Goal: Transaction & Acquisition: Book appointment/travel/reservation

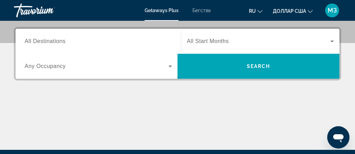
scroll to position [166, 0]
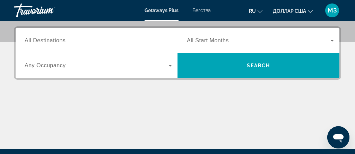
click at [306, 106] on div "Основное содержание" at bounding box center [177, 123] width 327 height 52
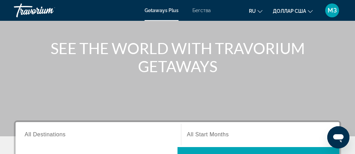
scroll to position [0, 0]
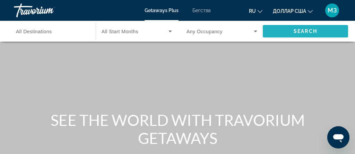
click at [329, 32] on span "Виджет поиска" at bounding box center [305, 31] width 85 height 17
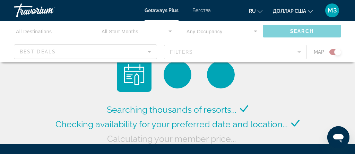
click at [37, 51] on div "Основное содержание" at bounding box center [177, 42] width 355 height 42
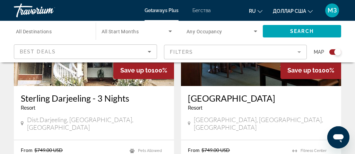
scroll to position [1534, 0]
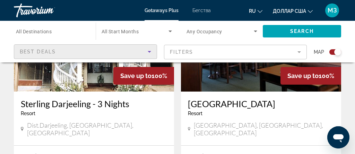
click at [37, 52] on span "Best Deals" at bounding box center [38, 52] width 36 height 6
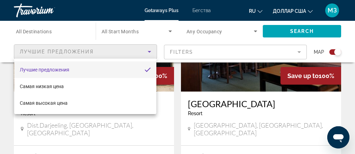
click at [299, 52] on div at bounding box center [177, 77] width 355 height 154
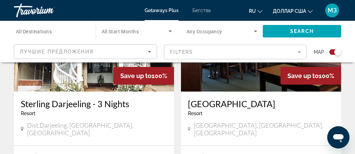
click at [299, 52] on mat-form-field "Filters" at bounding box center [235, 52] width 143 height 15
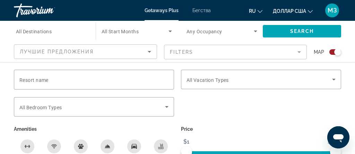
click at [299, 52] on mat-form-field "Filters" at bounding box center [235, 52] width 143 height 15
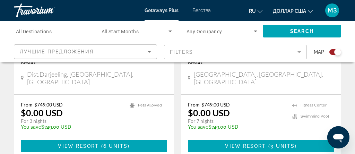
scroll to position [1586, 0]
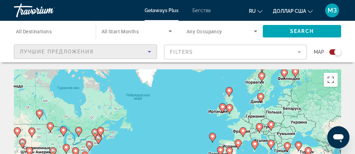
click at [149, 52] on icon "Sort by" at bounding box center [149, 52] width 8 height 8
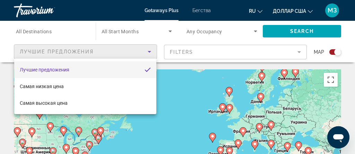
click at [149, 52] on div at bounding box center [177, 77] width 355 height 154
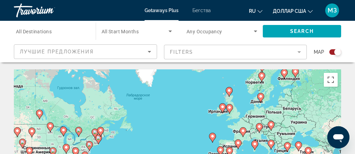
click at [298, 52] on mat-form-field "Filters" at bounding box center [235, 52] width 143 height 15
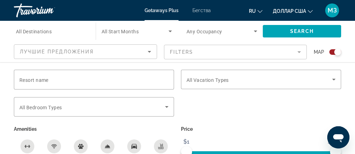
scroll to position [80, 0]
click at [253, 96] on div "Search widget" at bounding box center [261, 93] width 160 height 8
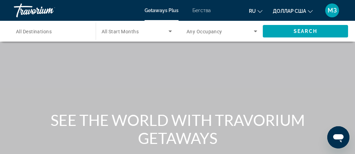
click at [309, 12] on icon "Изменить валюту" at bounding box center [310, 11] width 5 height 5
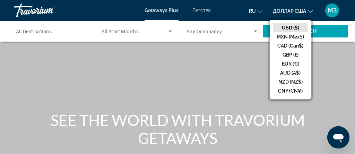
click at [193, 62] on div "Основное содержание" at bounding box center [177, 104] width 355 height 208
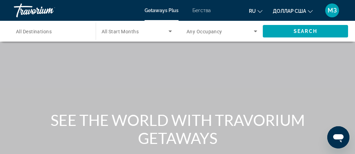
click at [169, 10] on font "Getaways Plus" at bounding box center [162, 11] width 34 height 6
click at [171, 32] on icon "Search widget" at bounding box center [170, 31] width 8 height 8
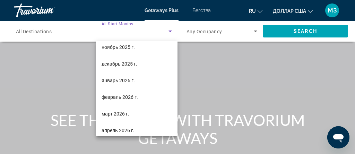
scroll to position [56, 0]
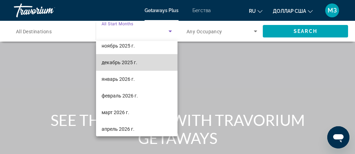
click at [139, 62] on mat-option "декабрь 2025 г." at bounding box center [137, 62] width 82 height 17
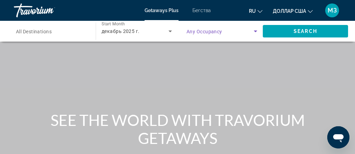
click at [255, 32] on icon "Search widget" at bounding box center [255, 31] width 8 height 8
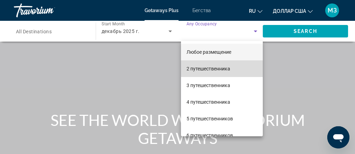
click at [209, 70] on font "2 путешественника" at bounding box center [209, 69] width 44 height 6
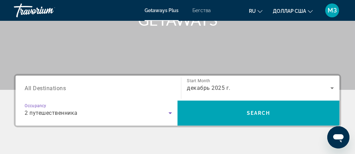
scroll to position [119, 0]
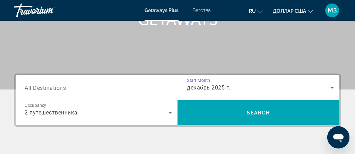
click at [332, 88] on icon "Search widget" at bounding box center [332, 88] width 8 height 8
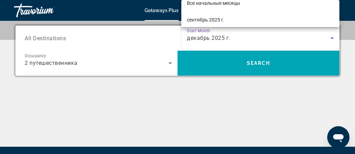
scroll to position [170, 0]
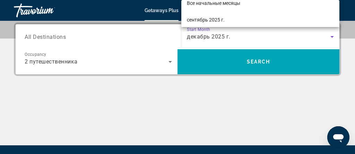
click at [169, 63] on div at bounding box center [177, 77] width 355 height 154
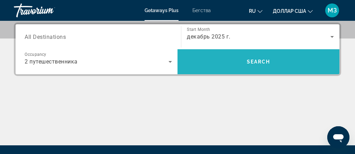
click at [267, 63] on span "Search" at bounding box center [259, 62] width 24 height 6
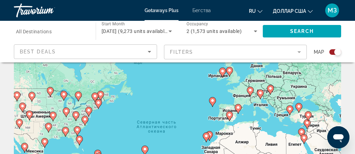
scroll to position [36, 0]
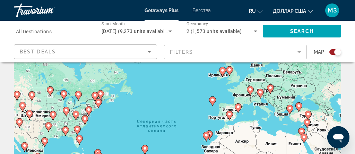
click at [30, 115] on icon "Основное содержание" at bounding box center [29, 114] width 6 height 9
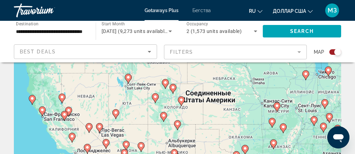
scroll to position [59, 0]
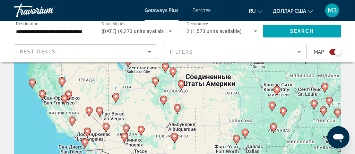
click at [102, 117] on gmp-advanced-marker "Основное содержание" at bounding box center [99, 111] width 7 height 10
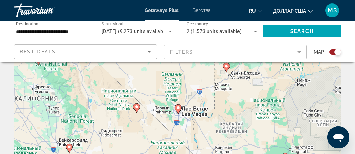
click at [179, 109] on image "Основное содержание" at bounding box center [178, 108] width 4 height 4
type input "**********"
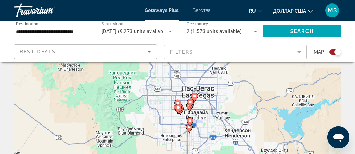
click at [189, 102] on image "Основное содержание" at bounding box center [190, 102] width 4 height 4
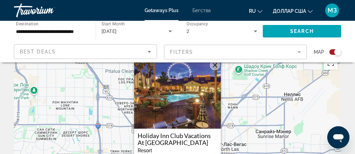
scroll to position [15, 0]
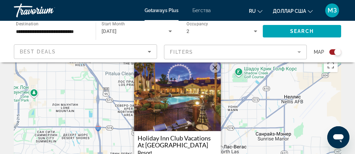
click at [193, 104] on img "Основное содержание" at bounding box center [177, 96] width 87 height 69
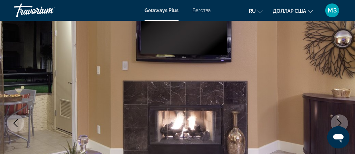
scroll to position [61, 0]
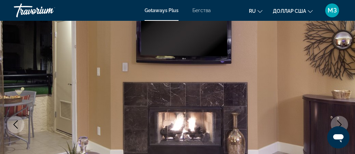
click at [339, 121] on icon "Next image" at bounding box center [339, 124] width 8 height 8
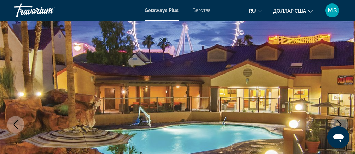
click at [339, 121] on icon "Next image" at bounding box center [339, 124] width 8 height 8
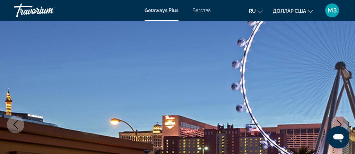
click at [339, 121] on icon "Next image" at bounding box center [339, 124] width 8 height 8
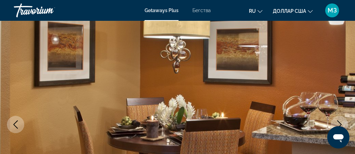
click at [339, 121] on icon "Next image" at bounding box center [339, 124] width 8 height 8
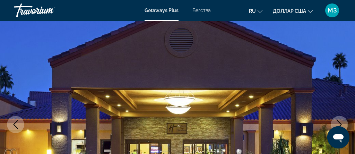
click at [339, 122] on icon "Next image" at bounding box center [339, 124] width 5 height 8
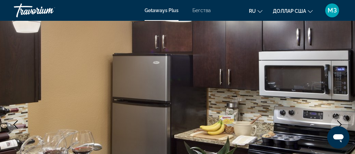
click at [339, 122] on icon "Next image" at bounding box center [339, 124] width 5 height 8
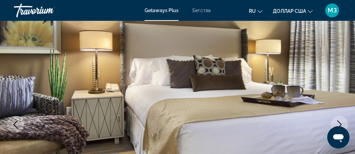
click at [339, 122] on icon "Next image" at bounding box center [339, 124] width 5 height 8
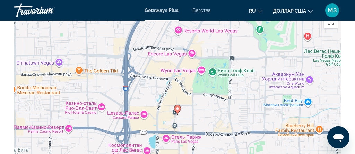
scroll to position [1361, 0]
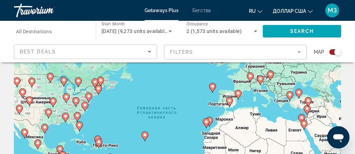
scroll to position [52, 0]
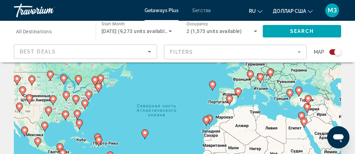
click at [29, 101] on icon "Основное содержание" at bounding box center [29, 99] width 6 height 9
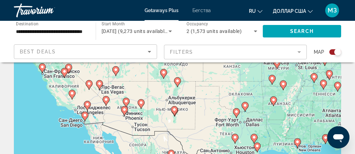
scroll to position [88, 0]
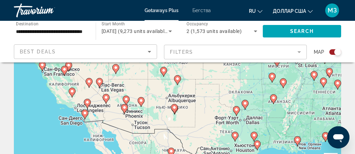
click at [101, 88] on div "Чтобы активировать перетаскивание с помощью клавиатуры, нажмите Alt + Ввод. Пос…" at bounding box center [177, 85] width 327 height 208
click at [98, 85] on icon "Основное содержание" at bounding box center [99, 83] width 7 height 10
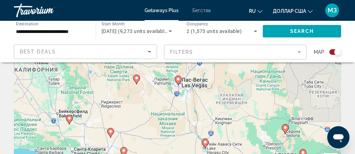
click at [178, 82] on icon "Основное содержание" at bounding box center [178, 80] width 6 height 9
type input "**********"
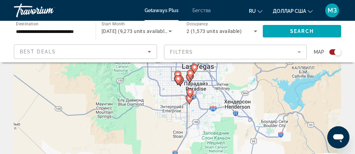
click at [190, 100] on image "Основное содержание" at bounding box center [189, 98] width 4 height 4
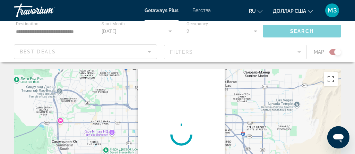
scroll to position [0, 0]
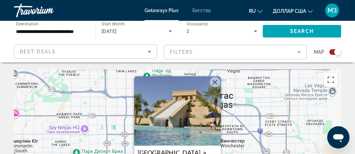
click at [174, 122] on img "Основное содержание" at bounding box center [177, 110] width 87 height 69
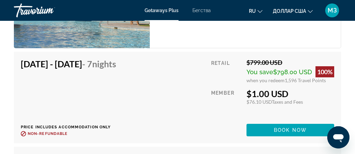
scroll to position [1515, 0]
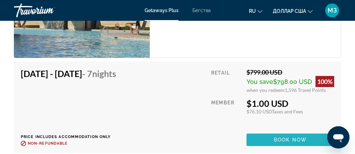
click at [275, 140] on span "Book now" at bounding box center [290, 140] width 33 height 6
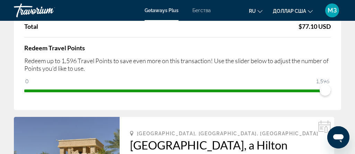
scroll to position [96, 0]
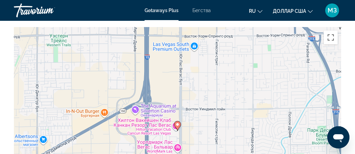
scroll to position [1150, 0]
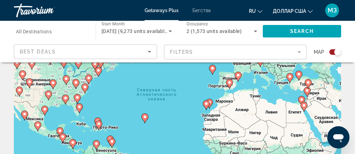
scroll to position [56, 0]
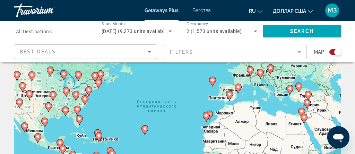
click at [29, 95] on image "Основное содержание" at bounding box center [29, 94] width 4 height 4
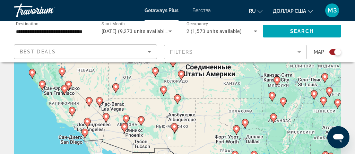
scroll to position [70, 0]
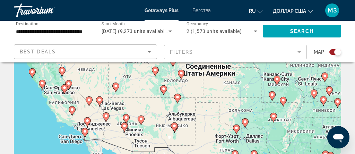
click at [100, 104] on icon "Основное содержание" at bounding box center [99, 101] width 6 height 9
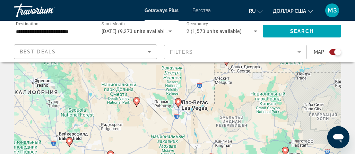
scroll to position [25, 0]
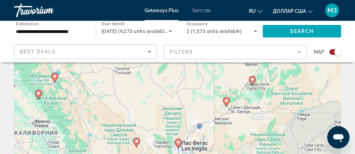
click at [179, 143] on image "Основное содержание" at bounding box center [178, 142] width 4 height 4
type input "**********"
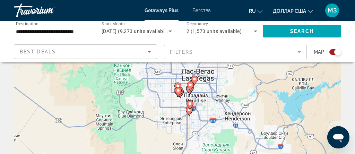
scroll to position [70, 0]
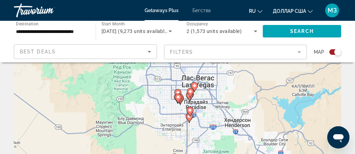
click at [190, 98] on icon "Основное содержание" at bounding box center [190, 96] width 6 height 9
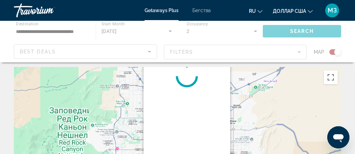
scroll to position [0, 0]
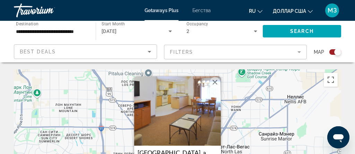
click at [190, 98] on img "Основное содержание" at bounding box center [177, 110] width 87 height 69
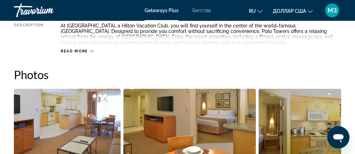
scroll to position [393, 0]
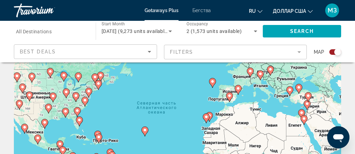
scroll to position [55, 0]
click at [31, 98] on icon "Основное содержание" at bounding box center [29, 96] width 7 height 10
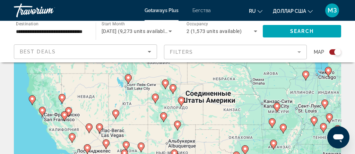
scroll to position [43, 0]
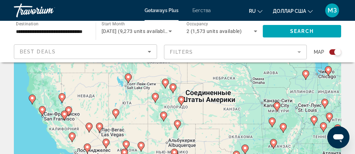
click at [100, 130] on icon "Основное содержание" at bounding box center [99, 127] width 6 height 9
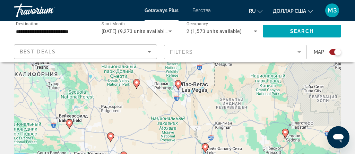
scroll to position [85, 0]
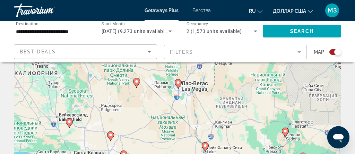
click at [178, 85] on icon "Основное содержание" at bounding box center [178, 83] width 6 height 9
type input "**********"
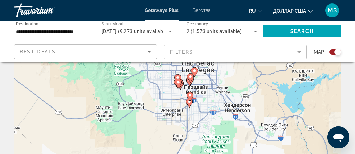
click at [190, 95] on image "Основное содержание" at bounding box center [190, 95] width 4 height 4
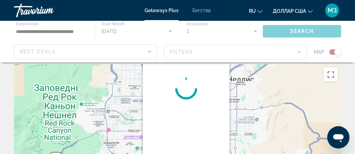
scroll to position [0, 0]
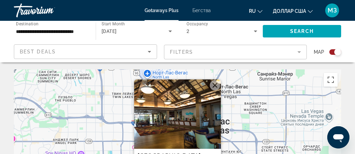
click at [174, 119] on img "Основное содержание" at bounding box center [177, 113] width 87 height 69
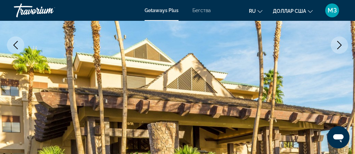
scroll to position [139, 0]
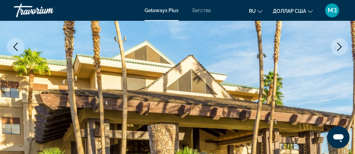
click at [340, 44] on icon "Next image" at bounding box center [339, 47] width 8 height 8
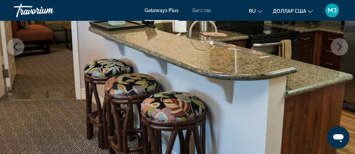
click at [340, 44] on icon "Next image" at bounding box center [339, 47] width 8 height 8
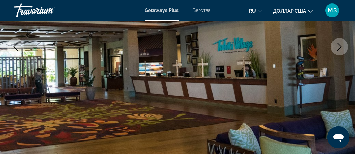
click at [340, 44] on icon "Next image" at bounding box center [339, 47] width 8 height 8
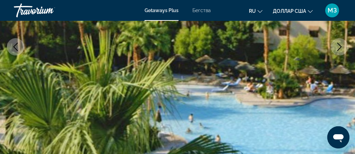
click at [340, 44] on icon "Next image" at bounding box center [339, 47] width 5 height 8
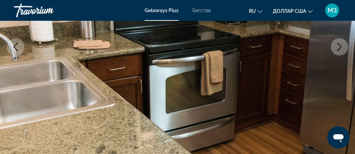
click at [340, 46] on icon "Next image" at bounding box center [339, 47] width 8 height 8
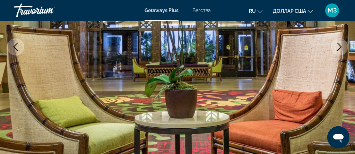
click at [340, 46] on icon "Next image" at bounding box center [339, 47] width 8 height 8
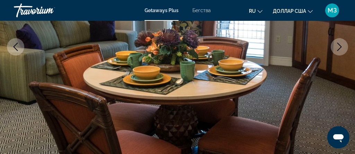
click at [340, 46] on icon "Next image" at bounding box center [339, 47] width 8 height 8
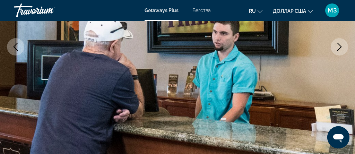
click at [340, 47] on icon "Next image" at bounding box center [339, 47] width 8 height 8
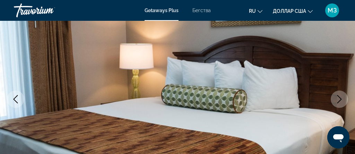
scroll to position [88, 0]
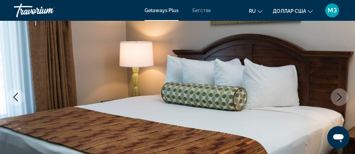
click at [338, 96] on icon "Next image" at bounding box center [339, 97] width 8 height 8
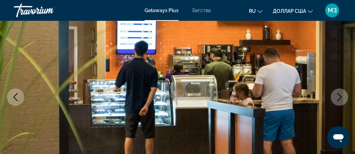
click at [338, 96] on icon "Next image" at bounding box center [339, 97] width 8 height 8
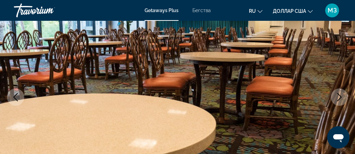
click at [338, 97] on icon "Next image" at bounding box center [339, 97] width 8 height 8
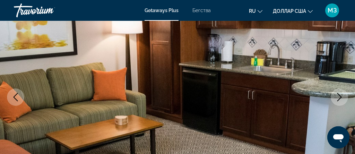
click at [338, 97] on icon "Next image" at bounding box center [339, 97] width 8 height 8
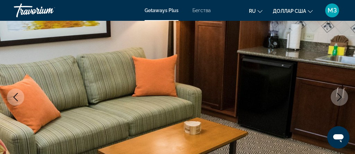
click at [338, 97] on icon "Next image" at bounding box center [339, 97] width 8 height 8
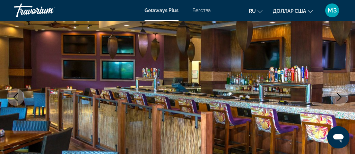
click at [338, 97] on icon "Next image" at bounding box center [339, 97] width 8 height 8
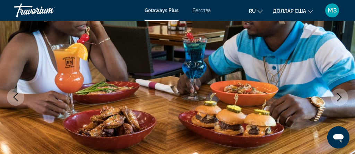
click at [338, 97] on icon "Next image" at bounding box center [339, 97] width 8 height 8
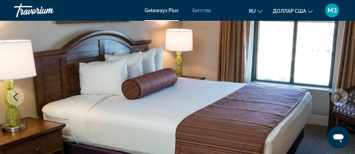
click at [338, 97] on icon "Next image" at bounding box center [339, 97] width 8 height 8
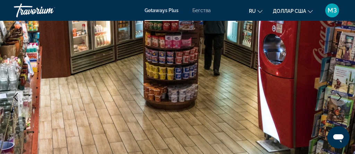
click at [338, 97] on icon "Next image" at bounding box center [339, 97] width 8 height 8
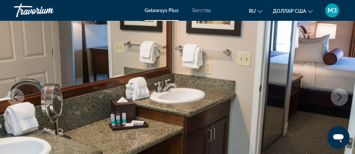
click at [338, 97] on icon "Next image" at bounding box center [339, 97] width 8 height 8
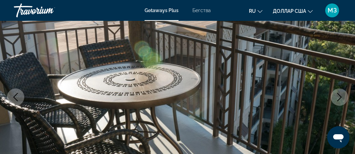
click at [338, 97] on icon "Next image" at bounding box center [339, 97] width 8 height 8
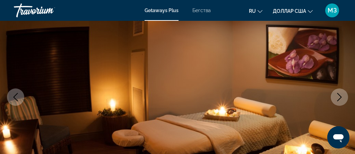
click at [338, 98] on icon "Next image" at bounding box center [339, 97] width 8 height 8
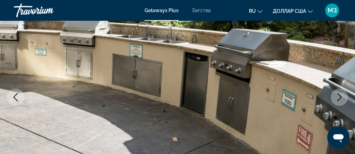
click at [338, 98] on icon "Next image" at bounding box center [339, 97] width 8 height 8
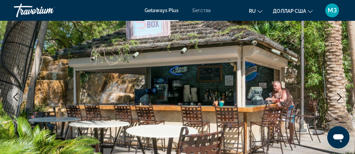
click at [338, 98] on icon "Next image" at bounding box center [339, 97] width 8 height 8
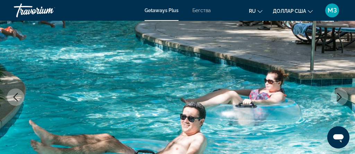
click at [338, 97] on icon "Next image" at bounding box center [339, 97] width 8 height 8
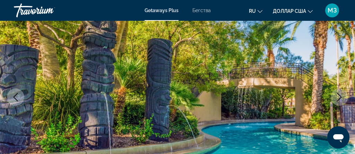
click at [338, 97] on icon "Next image" at bounding box center [339, 97] width 8 height 8
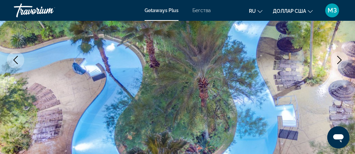
scroll to position [126, 0]
click at [338, 61] on icon "Next image" at bounding box center [339, 59] width 8 height 8
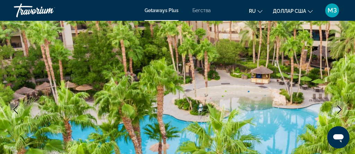
scroll to position [81, 0]
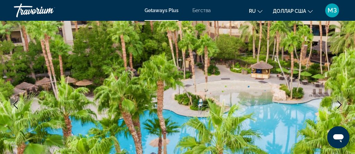
click at [341, 103] on icon "Next image" at bounding box center [339, 105] width 5 height 8
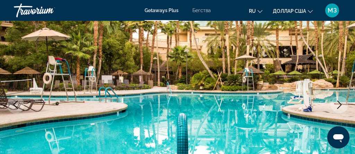
click at [341, 104] on icon "Next image" at bounding box center [339, 105] width 5 height 8
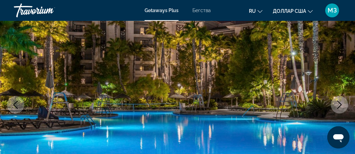
click at [341, 104] on icon "Next image" at bounding box center [339, 105] width 5 height 8
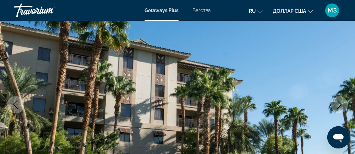
click at [341, 105] on icon "Next image" at bounding box center [339, 105] width 5 height 8
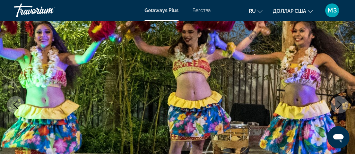
click at [341, 105] on icon "Next image" at bounding box center [339, 105] width 5 height 8
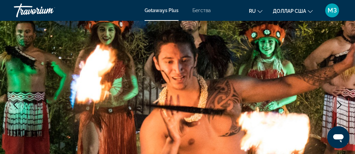
click at [341, 105] on icon "Next image" at bounding box center [339, 105] width 5 height 8
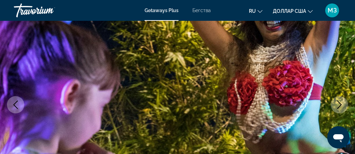
click at [341, 105] on icon "Next image" at bounding box center [339, 105] width 5 height 8
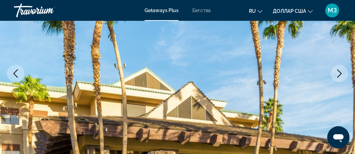
scroll to position [81, 0]
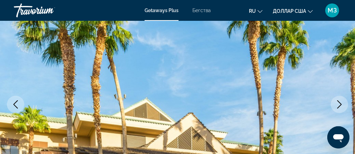
click at [341, 105] on icon "Next image" at bounding box center [339, 104] width 8 height 8
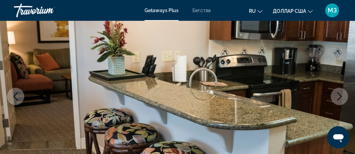
scroll to position [87, 0]
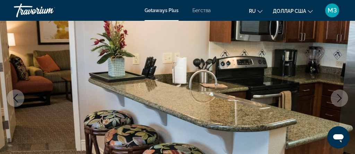
click at [341, 96] on icon "Next image" at bounding box center [339, 98] width 8 height 8
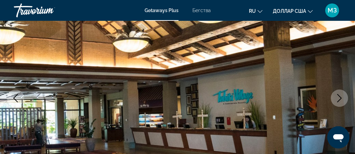
click at [341, 96] on icon "Next image" at bounding box center [339, 98] width 8 height 8
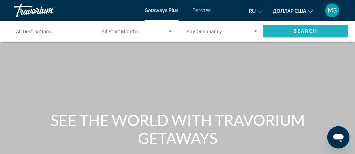
click at [317, 29] on span "Search widget" at bounding box center [305, 31] width 85 height 17
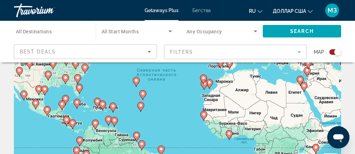
scroll to position [87, 0]
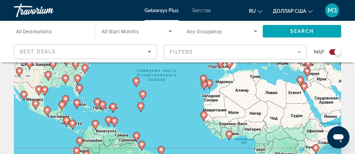
click at [102, 108] on icon "Основное содержание" at bounding box center [103, 105] width 6 height 9
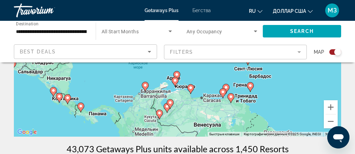
scroll to position [140, 0]
click at [223, 93] on image "Основное содержание" at bounding box center [223, 92] width 4 height 4
type input "**********"
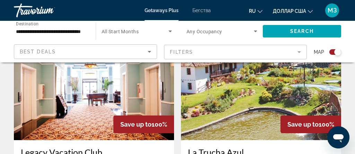
scroll to position [270, 0]
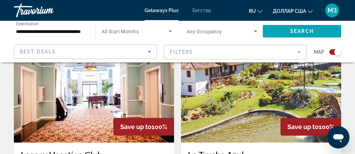
click at [68, 104] on img "Основное содержание" at bounding box center [94, 87] width 160 height 111
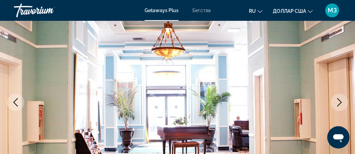
scroll to position [84, 0]
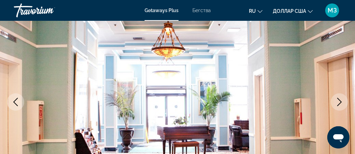
click at [337, 104] on icon "Next image" at bounding box center [339, 102] width 8 height 8
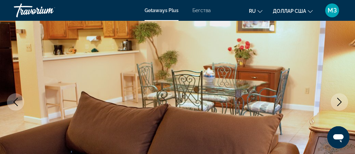
click at [337, 104] on icon "Next image" at bounding box center [339, 102] width 8 height 8
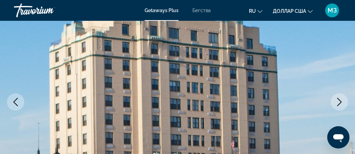
click at [341, 100] on icon "Next image" at bounding box center [339, 102] width 8 height 8
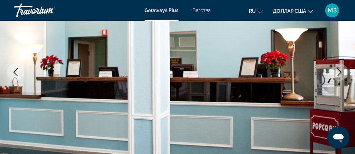
scroll to position [113, 0]
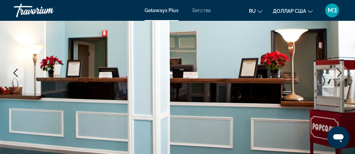
click at [342, 71] on icon "Next image" at bounding box center [339, 73] width 8 height 8
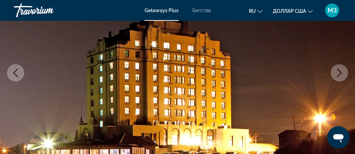
click at [342, 71] on icon "Next image" at bounding box center [339, 73] width 8 height 8
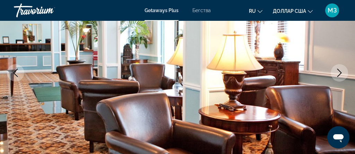
click at [337, 71] on icon "Next image" at bounding box center [339, 73] width 8 height 8
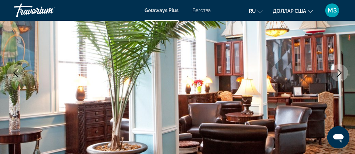
click at [337, 71] on icon "Next image" at bounding box center [339, 73] width 8 height 8
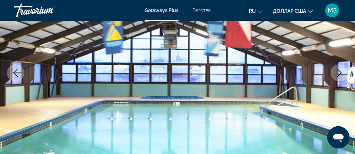
click at [337, 71] on icon "Next image" at bounding box center [339, 73] width 8 height 8
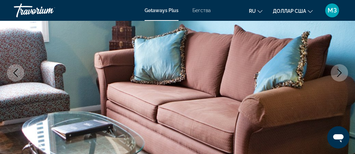
click at [337, 71] on icon "Next image" at bounding box center [339, 73] width 8 height 8
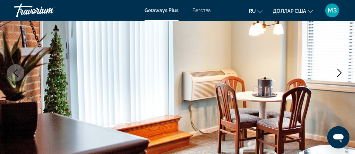
click at [337, 72] on icon "Next image" at bounding box center [339, 73] width 8 height 8
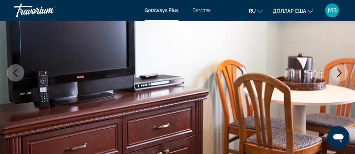
click at [337, 72] on icon "Next image" at bounding box center [339, 73] width 8 height 8
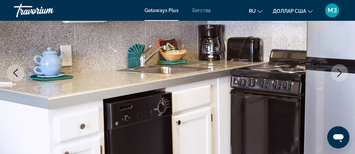
click at [337, 72] on icon "Next image" at bounding box center [339, 73] width 8 height 8
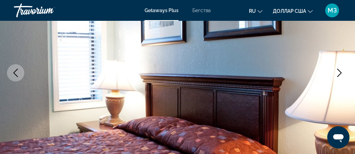
click at [337, 72] on icon "Next image" at bounding box center [339, 73] width 8 height 8
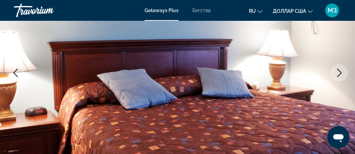
click at [337, 72] on icon "Next image" at bounding box center [339, 73] width 8 height 8
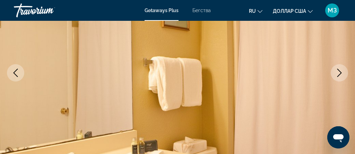
click at [337, 72] on icon "Next image" at bounding box center [339, 73] width 8 height 8
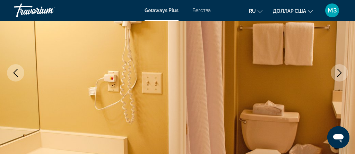
click at [337, 72] on icon "Next image" at bounding box center [339, 73] width 8 height 8
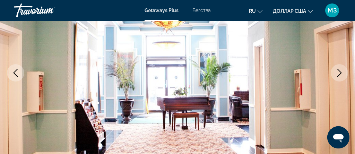
click at [340, 74] on icon "Next image" at bounding box center [339, 73] width 5 height 8
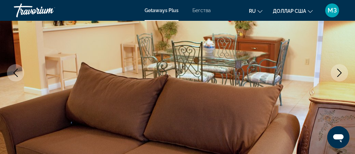
click at [340, 74] on icon "Next image" at bounding box center [339, 73] width 5 height 8
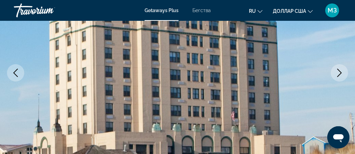
click at [340, 74] on icon "Next image" at bounding box center [339, 73] width 5 height 8
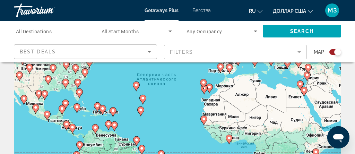
scroll to position [82, 0]
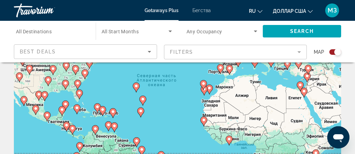
click at [98, 105] on image "Основное содержание" at bounding box center [97, 107] width 4 height 4
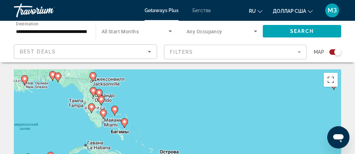
scroll to position [0, 0]
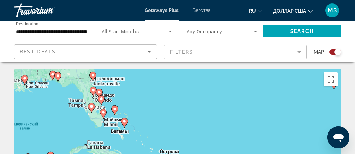
click at [103, 114] on image "Основное содержание" at bounding box center [103, 112] width 4 height 4
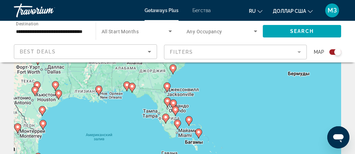
scroll to position [41, 0]
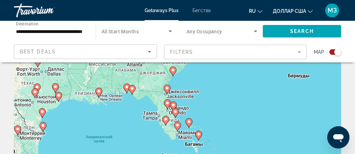
click at [188, 126] on icon "Основное содержание" at bounding box center [189, 123] width 7 height 10
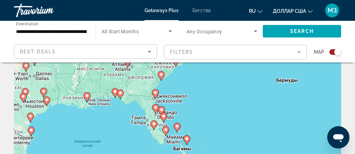
click at [174, 141] on div "Для навигации используйте клавиши со стрелками. Чтобы активировать перетаскиван…" at bounding box center [177, 133] width 327 height 208
click at [165, 135] on icon "Основное содержание" at bounding box center [166, 131] width 6 height 9
type input "**********"
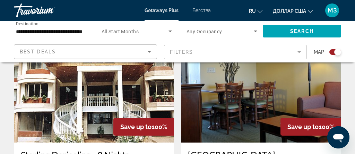
scroll to position [1478, 0]
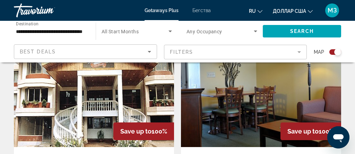
click at [96, 91] on img "Основное содержание" at bounding box center [94, 91] width 160 height 111
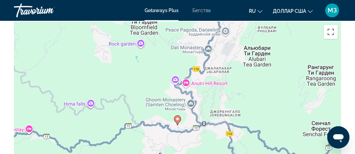
scroll to position [1044, 0]
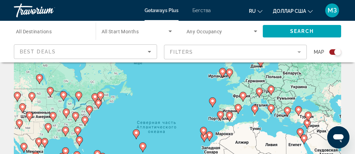
scroll to position [36, 0]
click at [239, 112] on gmp-advanced-marker "Основное содержание" at bounding box center [238, 108] width 7 height 10
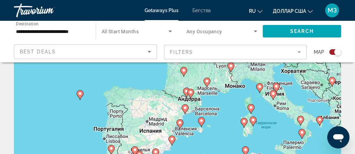
click at [185, 109] on image "Основное содержание" at bounding box center [185, 108] width 4 height 4
type input "**********"
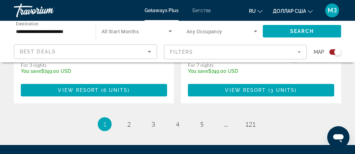
scroll to position [1641, 0]
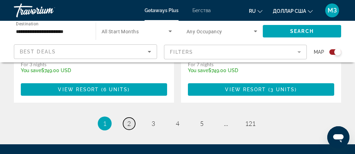
click at [127, 120] on span "2" at bounding box center [128, 124] width 3 height 8
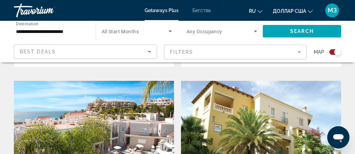
scroll to position [473, 0]
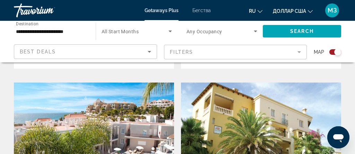
click at [207, 107] on img "Основное содержание" at bounding box center [261, 138] width 160 height 111
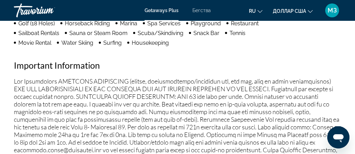
scroll to position [857, 0]
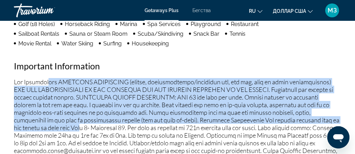
drag, startPoint x: 51, startPoint y: 73, endPoint x: 37, endPoint y: 123, distance: 52.0
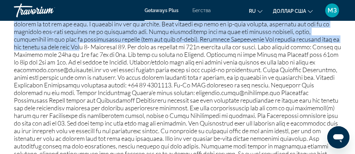
scroll to position [942, 0]
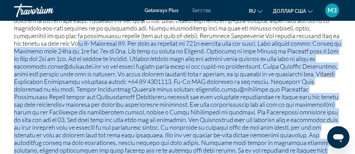
drag, startPoint x: 35, startPoint y: 41, endPoint x: 54, endPoint y: 170, distance: 130.7
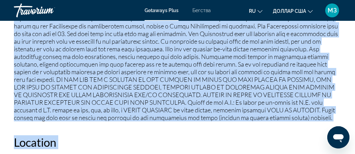
scroll to position [1044, 0]
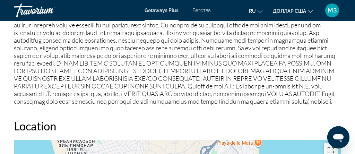
drag, startPoint x: 255, startPoint y: 86, endPoint x: 255, endPoint y: 91, distance: 5.2
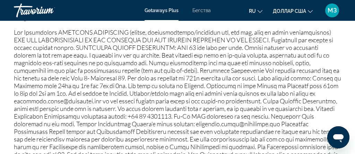
scroll to position [894, 0]
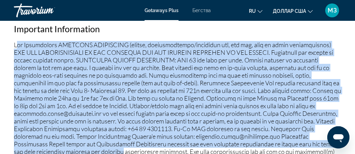
drag, startPoint x: 17, startPoint y: 38, endPoint x: 43, endPoint y: 145, distance: 110.0
click at [44, 145] on p "Основное содержание" at bounding box center [177, 148] width 327 height 214
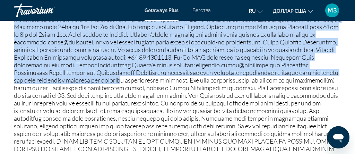
scroll to position [971, 0]
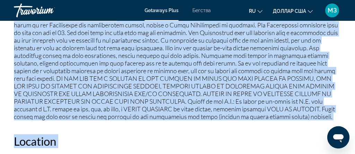
drag, startPoint x: 41, startPoint y: 73, endPoint x: 61, endPoint y: 179, distance: 108.0
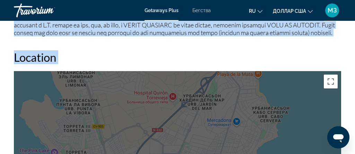
scroll to position [1117, 0]
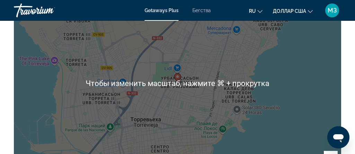
scroll to position [1203, 0]
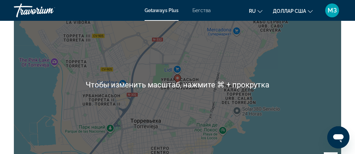
click at [305, 116] on div "Чтобы активировать перетаскивание с помощью клавиатуры, нажмите Alt + Ввод. Пос…" at bounding box center [177, 85] width 327 height 208
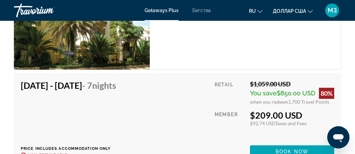
scroll to position [1481, 0]
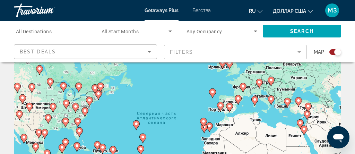
scroll to position [40, 0]
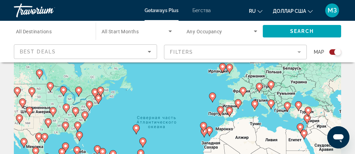
click at [254, 103] on image "Основное содержание" at bounding box center [255, 104] width 4 height 4
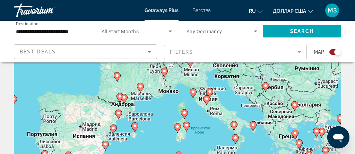
click at [206, 101] on icon "Основное содержание" at bounding box center [207, 100] width 6 height 9
type input "**********"
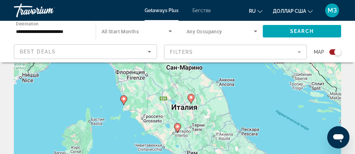
click at [190, 97] on image "Основное содержание" at bounding box center [191, 97] width 4 height 4
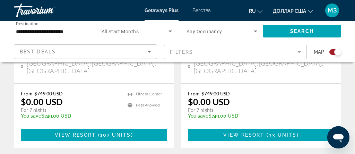
scroll to position [1631, 0]
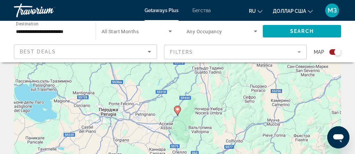
scroll to position [60, 0]
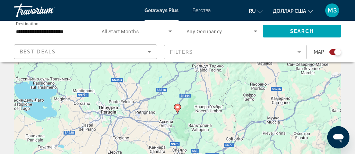
click at [177, 109] on image "Основное содержание" at bounding box center [177, 107] width 4 height 4
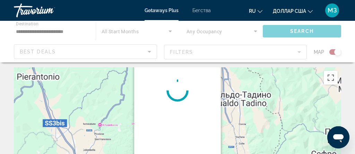
scroll to position [0, 0]
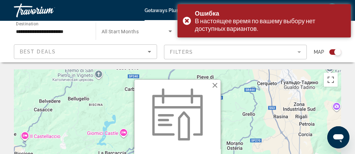
click at [217, 85] on button "Закрыть" at bounding box center [215, 85] width 10 height 10
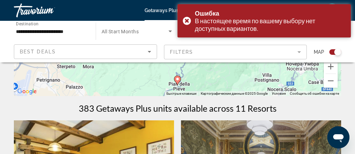
scroll to position [183, 0]
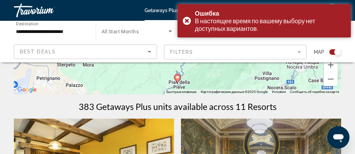
click at [176, 83] on gmp-advanced-marker "Основное содержание" at bounding box center [177, 79] width 7 height 10
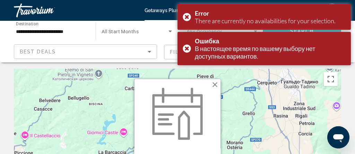
scroll to position [0, 0]
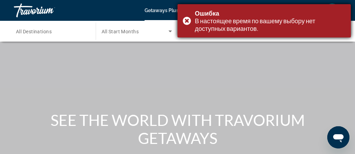
click at [186, 21] on div "Ошибка В настоящее время по вашему выбору нет доступных вариантов." at bounding box center [264, 20] width 173 height 33
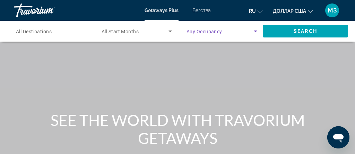
click at [256, 32] on icon "Search widget" at bounding box center [255, 31] width 8 height 8
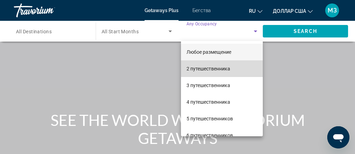
click at [210, 72] on span "2 путешественника" at bounding box center [209, 69] width 44 height 8
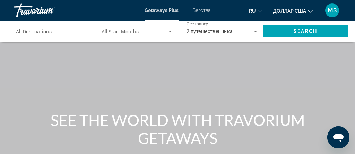
click at [38, 32] on span "All Destinations" at bounding box center [34, 32] width 36 height 6
click at [38, 32] on input "Destination All Destinations" at bounding box center [51, 31] width 71 height 8
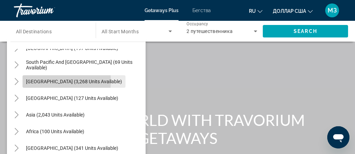
click at [49, 80] on span "[GEOGRAPHIC_DATA] (3,268 units available)" at bounding box center [74, 82] width 96 height 6
type input "**********"
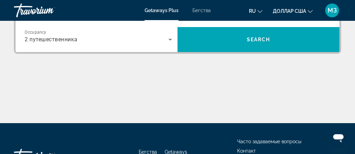
scroll to position [197, 0]
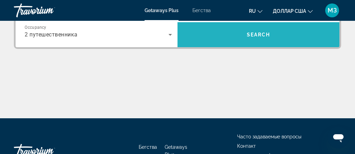
click at [242, 42] on span "Search widget" at bounding box center [259, 34] width 162 height 17
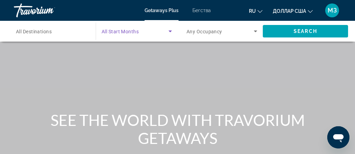
click at [169, 31] on icon "Search widget" at bounding box center [170, 31] width 8 height 8
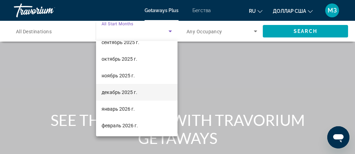
scroll to position [33, 0]
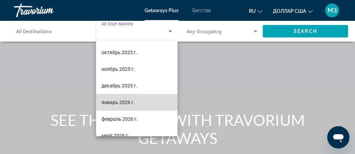
click at [109, 99] on span "январь 2026 г." at bounding box center [118, 102] width 33 height 8
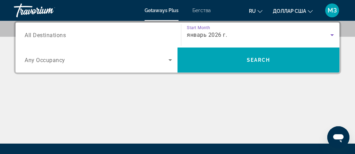
scroll to position [172, 0]
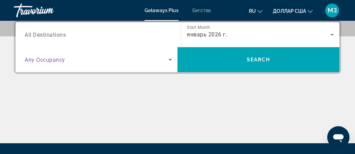
click at [171, 60] on icon "Search widget" at bounding box center [170, 60] width 3 height 2
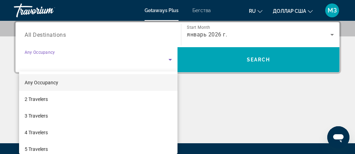
scroll to position [170, 0]
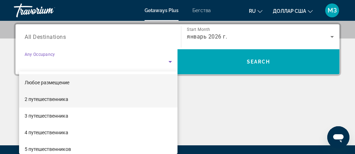
click at [70, 103] on mat-option "2 путешественника" at bounding box center [98, 99] width 158 height 17
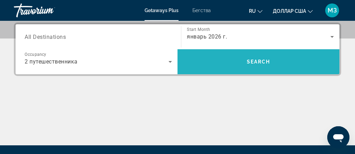
click at [263, 56] on span "Search widget" at bounding box center [259, 61] width 162 height 17
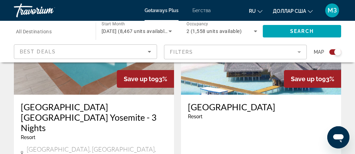
scroll to position [568, 0]
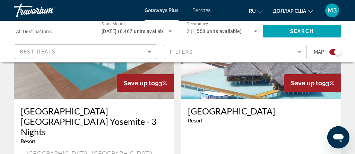
click at [237, 77] on img "Основное содержание" at bounding box center [261, 43] width 160 height 111
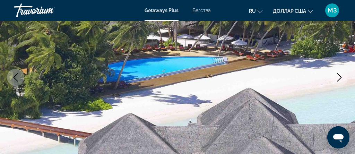
scroll to position [107, 0]
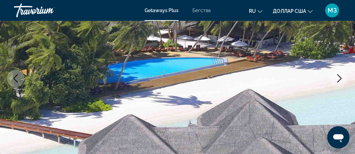
click at [340, 78] on icon "Next image" at bounding box center [339, 78] width 8 height 8
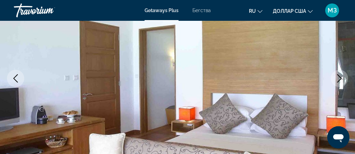
click at [340, 78] on icon "Next image" at bounding box center [339, 78] width 8 height 8
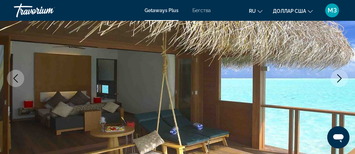
click at [340, 78] on icon "Next image" at bounding box center [339, 78] width 8 height 8
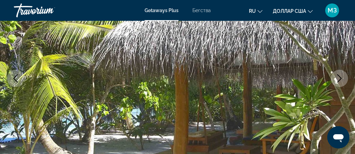
click at [340, 78] on icon "Next image" at bounding box center [339, 78] width 8 height 8
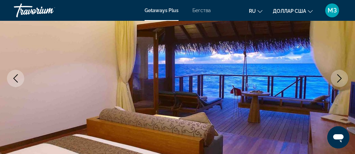
click at [340, 78] on icon "Next image" at bounding box center [339, 78] width 8 height 8
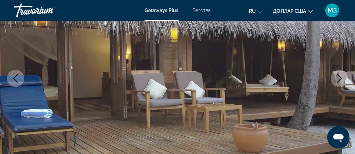
click at [340, 78] on icon "Next image" at bounding box center [339, 78] width 8 height 8
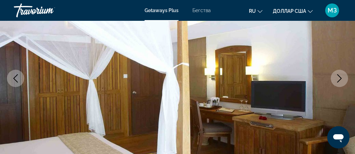
click at [340, 78] on icon "Next image" at bounding box center [339, 78] width 8 height 8
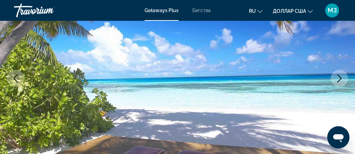
click at [340, 78] on icon "Next image" at bounding box center [339, 78] width 8 height 8
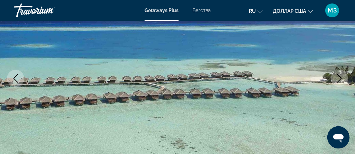
click at [340, 78] on icon "Next image" at bounding box center [339, 78] width 8 height 8
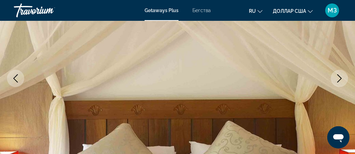
click at [340, 78] on icon "Next image" at bounding box center [339, 78] width 8 height 8
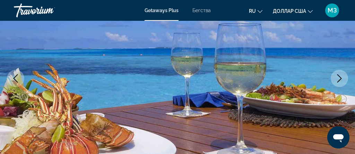
click at [340, 78] on icon "Next image" at bounding box center [339, 78] width 8 height 8
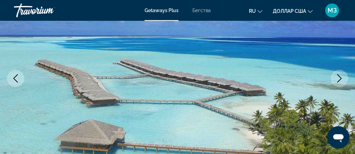
click at [340, 78] on icon "Next image" at bounding box center [339, 78] width 8 height 8
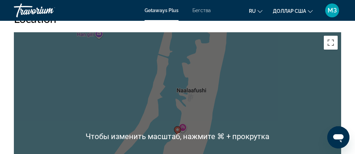
scroll to position [1337, 0]
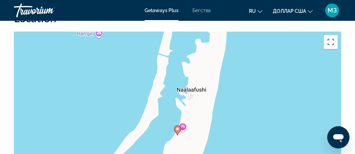
click at [178, 126] on icon "Основное содержание" at bounding box center [177, 131] width 7 height 10
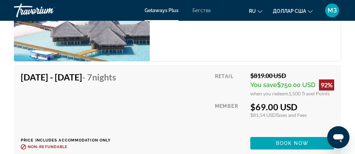
scroll to position [1719, 0]
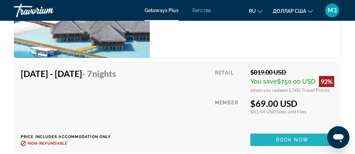
click at [290, 137] on span "Book now" at bounding box center [292, 140] width 33 height 6
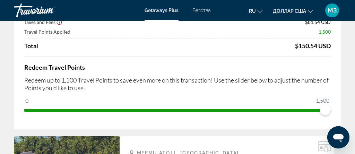
scroll to position [41, 0]
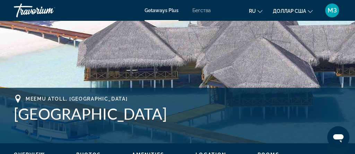
scroll to position [209, 0]
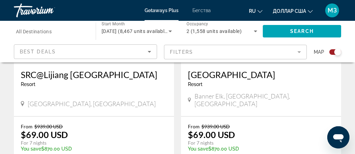
scroll to position [1623, 0]
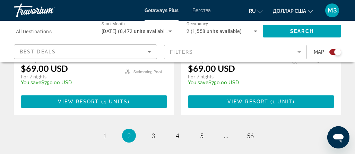
scroll to position [1669, 0]
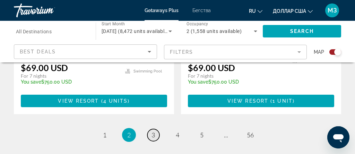
click at [153, 131] on span "3" at bounding box center [153, 135] width 3 height 8
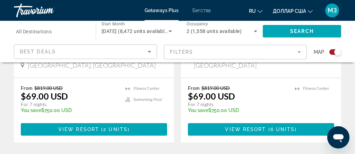
scroll to position [1623, 0]
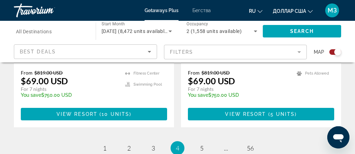
scroll to position [1645, 0]
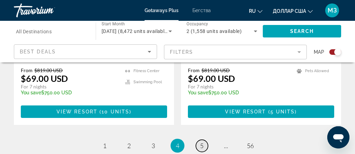
click at [199, 140] on link "page 5" at bounding box center [202, 146] width 12 height 12
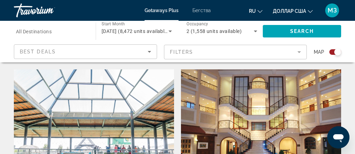
scroll to position [1465, 0]
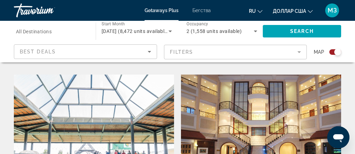
click at [264, 92] on img "Основное содержание" at bounding box center [261, 130] width 160 height 111
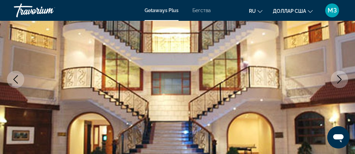
scroll to position [105, 0]
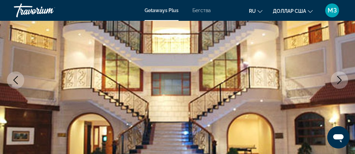
click at [342, 82] on icon "Next image" at bounding box center [339, 80] width 8 height 8
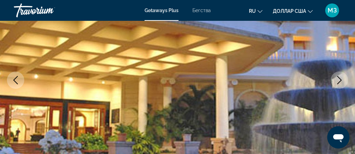
click at [342, 82] on icon "Next image" at bounding box center [339, 80] width 8 height 8
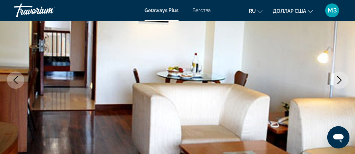
click at [342, 82] on icon "Next image" at bounding box center [339, 80] width 8 height 8
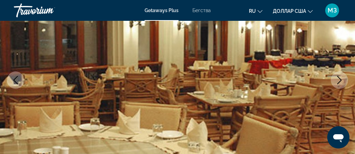
click at [336, 78] on icon "Next image" at bounding box center [339, 80] width 8 height 8
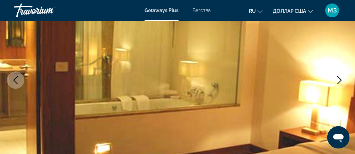
click at [336, 79] on icon "Next image" at bounding box center [339, 80] width 8 height 8
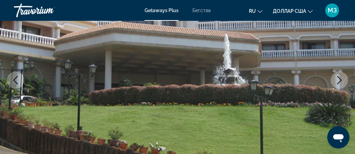
click at [336, 79] on icon "Next image" at bounding box center [339, 80] width 8 height 8
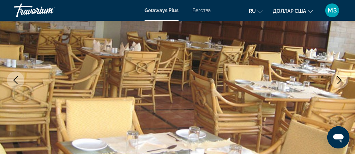
click at [336, 79] on icon "Next image" at bounding box center [339, 80] width 8 height 8
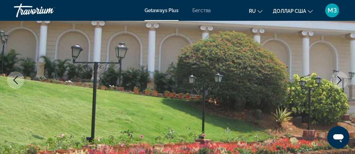
click at [336, 79] on icon "Next image" at bounding box center [339, 80] width 8 height 8
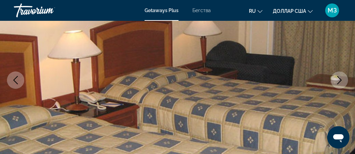
click at [336, 79] on icon "Next image" at bounding box center [339, 80] width 8 height 8
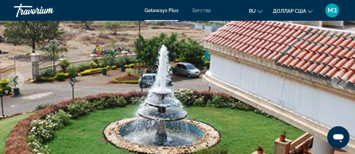
click at [336, 79] on icon "Next image" at bounding box center [339, 80] width 8 height 8
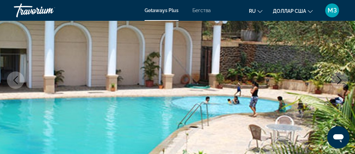
click at [336, 79] on icon "Next image" at bounding box center [339, 80] width 8 height 8
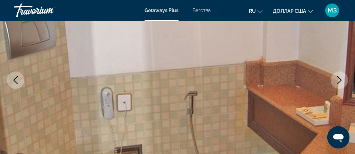
click at [336, 79] on icon "Next image" at bounding box center [339, 80] width 8 height 8
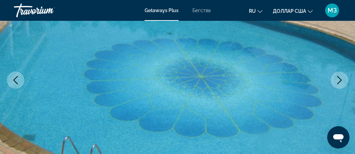
click at [336, 79] on icon "Next image" at bounding box center [339, 80] width 8 height 8
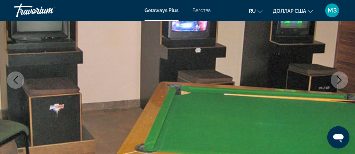
click at [336, 79] on icon "Next image" at bounding box center [339, 80] width 8 height 8
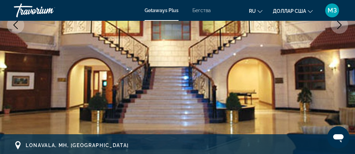
scroll to position [166, 0]
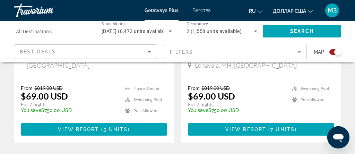
scroll to position [1629, 0]
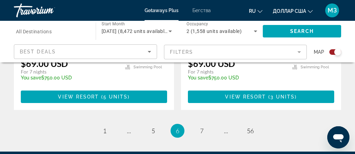
scroll to position [1653, 0]
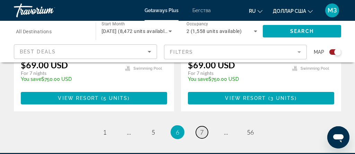
click at [201, 128] on span "7" at bounding box center [201, 132] width 3 height 8
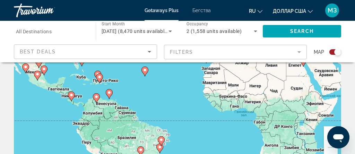
scroll to position [117, 0]
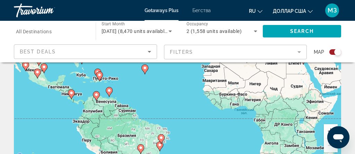
click at [99, 76] on image "Основное содержание" at bounding box center [99, 75] width 4 height 4
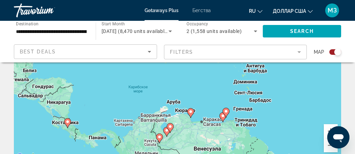
click at [223, 117] on gmp-advanced-marker "Основное содержание" at bounding box center [226, 113] width 7 height 10
type input "**********"
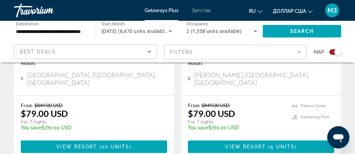
scroll to position [1643, 0]
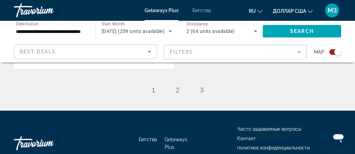
scroll to position [456, 0]
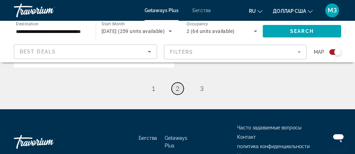
click at [179, 86] on span "2" at bounding box center [177, 89] width 3 height 8
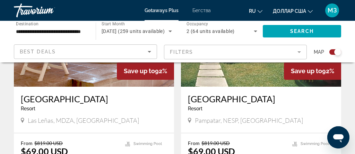
scroll to position [1329, 0]
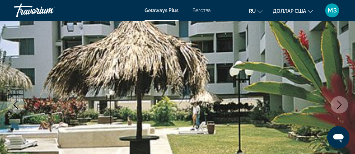
scroll to position [84, 0]
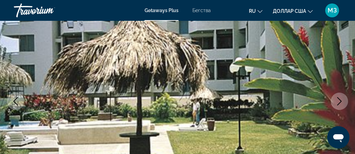
click at [341, 101] on icon "Next image" at bounding box center [339, 101] width 5 height 8
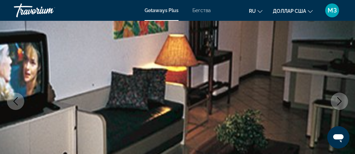
click at [341, 101] on icon "Next image" at bounding box center [339, 101] width 8 height 8
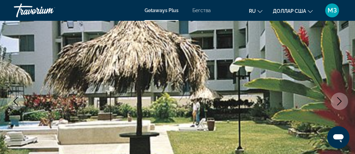
click at [341, 102] on icon "Next image" at bounding box center [339, 101] width 8 height 8
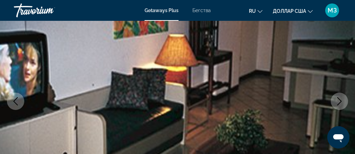
click at [341, 103] on icon "Next image" at bounding box center [339, 101] width 8 height 8
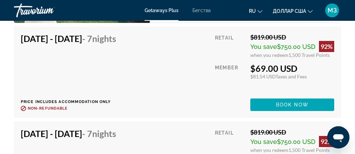
scroll to position [1227, 0]
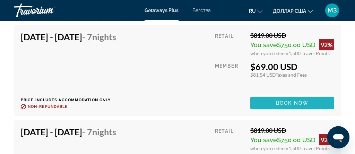
click at [305, 108] on span "Основное содержание" at bounding box center [292, 103] width 84 height 17
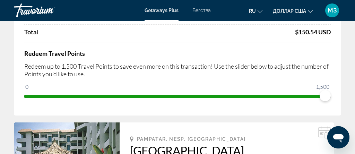
scroll to position [92, 0]
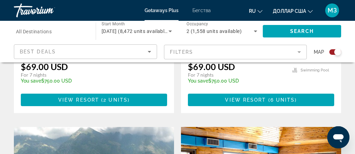
scroll to position [1421, 0]
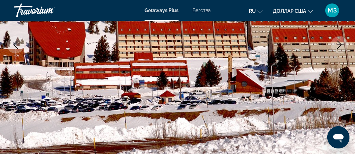
scroll to position [140, 0]
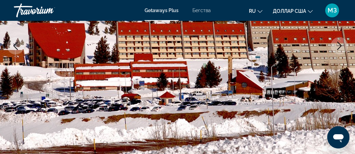
click at [336, 42] on icon "Next image" at bounding box center [339, 46] width 8 height 8
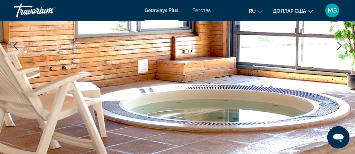
click at [337, 42] on icon "Next image" at bounding box center [339, 46] width 8 height 8
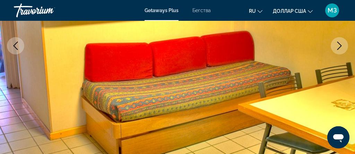
click at [337, 42] on icon "Next image" at bounding box center [339, 46] width 8 height 8
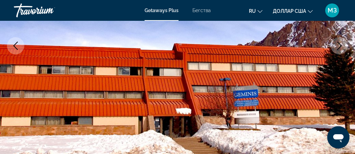
click at [337, 42] on icon "Next image" at bounding box center [339, 46] width 8 height 8
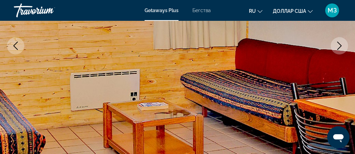
click at [337, 42] on icon "Next image" at bounding box center [339, 46] width 8 height 8
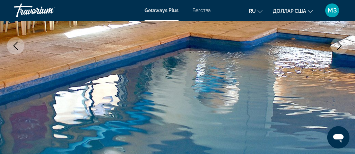
click at [337, 42] on icon "Next image" at bounding box center [339, 46] width 8 height 8
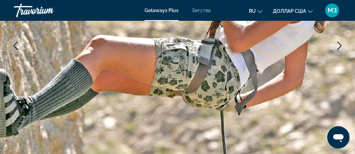
click at [337, 42] on icon "Next image" at bounding box center [339, 46] width 8 height 8
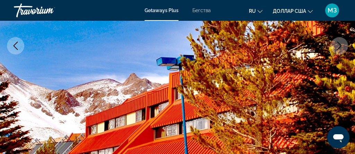
click at [337, 42] on icon "Next image" at bounding box center [339, 46] width 8 height 8
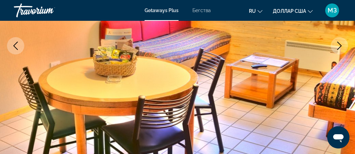
click at [337, 42] on icon "Next image" at bounding box center [339, 46] width 8 height 8
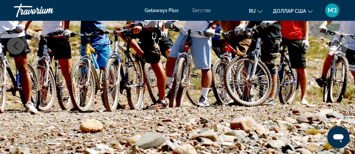
click at [337, 42] on icon "Next image" at bounding box center [339, 46] width 8 height 8
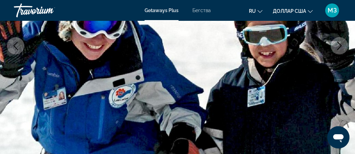
click at [337, 43] on icon "Next image" at bounding box center [339, 46] width 8 height 8
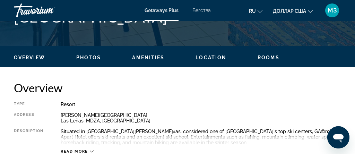
scroll to position [305, 0]
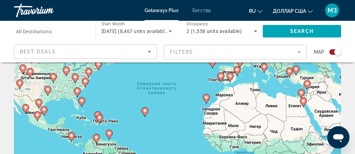
scroll to position [74, 0]
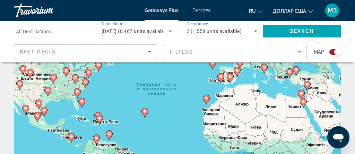
click at [26, 109] on image "Основное содержание" at bounding box center [26, 108] width 4 height 4
type input "**********"
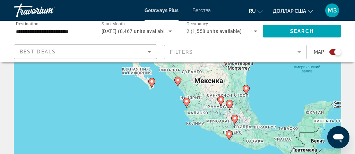
scroll to position [86, 0]
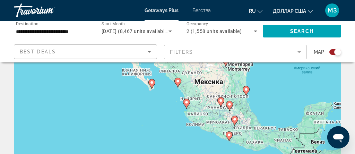
click at [214, 86] on div "Чтобы активировать перетаскивание с помощью клавиатуры, нажмите Alt + Ввод. Пос…" at bounding box center [177, 87] width 327 height 208
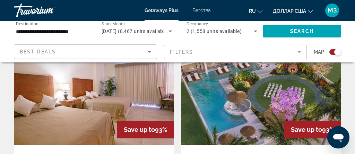
scroll to position [1042, 0]
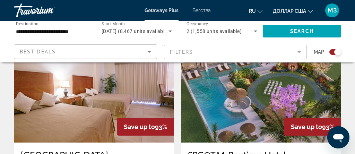
click at [101, 80] on img "Основное содержание" at bounding box center [94, 87] width 160 height 111
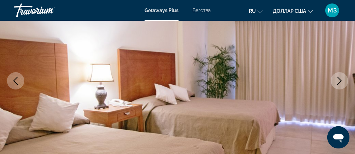
scroll to position [105, 0]
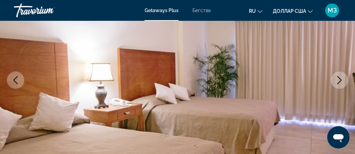
click at [338, 81] on icon "Next image" at bounding box center [339, 80] width 8 height 8
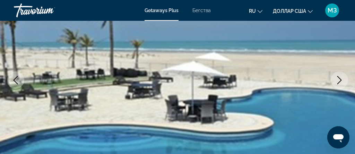
click at [338, 81] on icon "Next image" at bounding box center [339, 80] width 8 height 8
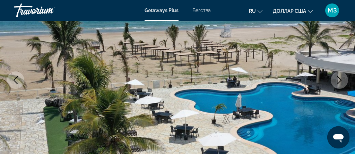
click at [338, 81] on icon "Next image" at bounding box center [339, 80] width 8 height 8
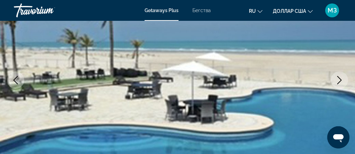
click at [338, 81] on icon "Next image" at bounding box center [339, 80] width 8 height 8
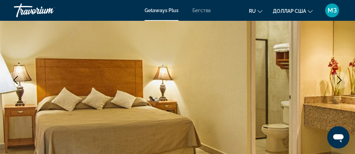
click at [338, 81] on icon "Next image" at bounding box center [339, 80] width 8 height 8
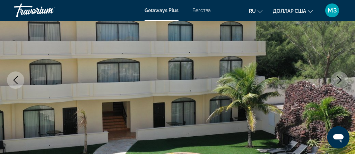
click at [338, 81] on icon "Next image" at bounding box center [339, 80] width 8 height 8
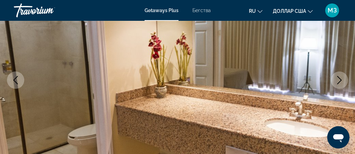
click at [338, 81] on icon "Next image" at bounding box center [339, 80] width 8 height 8
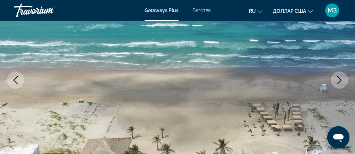
click at [340, 77] on icon "Next image" at bounding box center [339, 80] width 8 height 8
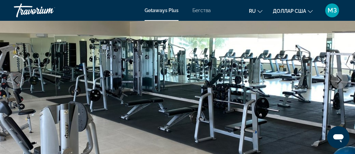
click at [340, 77] on icon "Next image" at bounding box center [339, 80] width 8 height 8
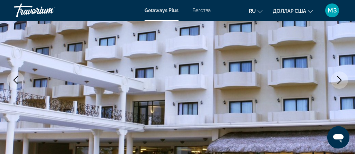
click at [340, 77] on icon "Next image" at bounding box center [339, 80] width 8 height 8
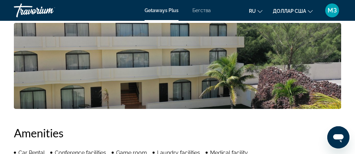
scroll to position [662, 0]
